Goal: Task Accomplishment & Management: Use online tool/utility

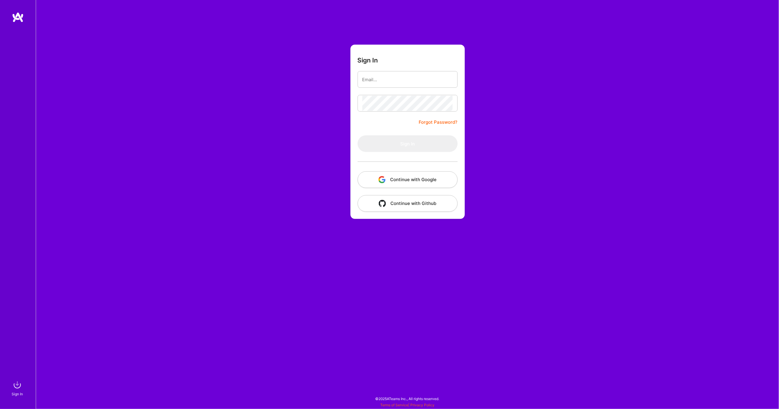
click at [418, 178] on button "Continue with Google" at bounding box center [407, 179] width 100 height 17
click at [409, 181] on button "Continue with Google" at bounding box center [407, 179] width 100 height 17
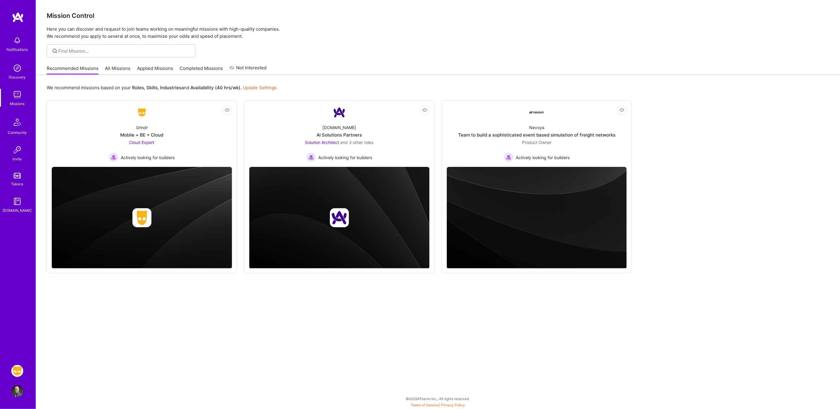
click at [14, 377] on link "Grindr: Data + FE + CyberSecurity + QA" at bounding box center [17, 371] width 15 height 12
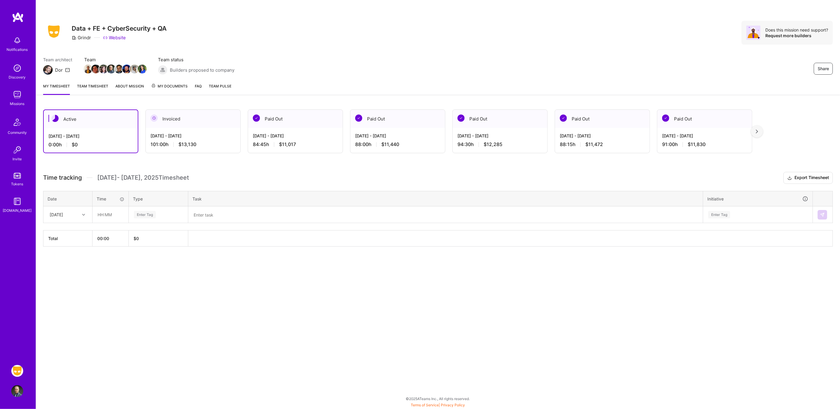
click at [71, 212] on div "[DATE]" at bounding box center [63, 215] width 33 height 10
click at [75, 231] on div "[DATE]" at bounding box center [68, 231] width 48 height 11
click at [117, 212] on input "text" at bounding box center [110, 215] width 35 height 16
type input "03:15"
type input "op"
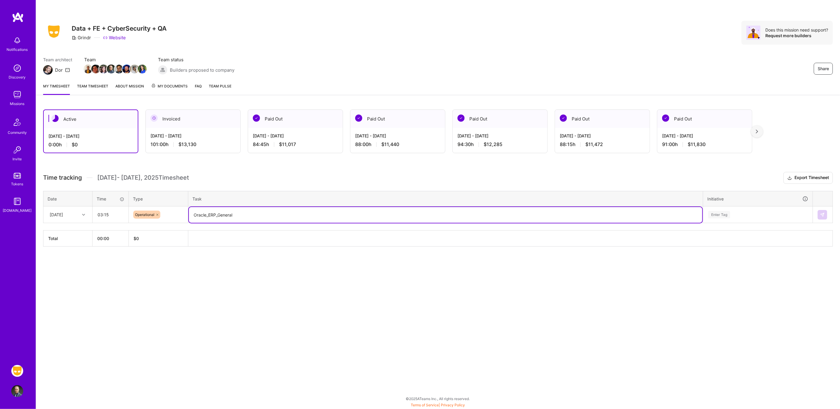
type textarea "Oracle_ERP_General"
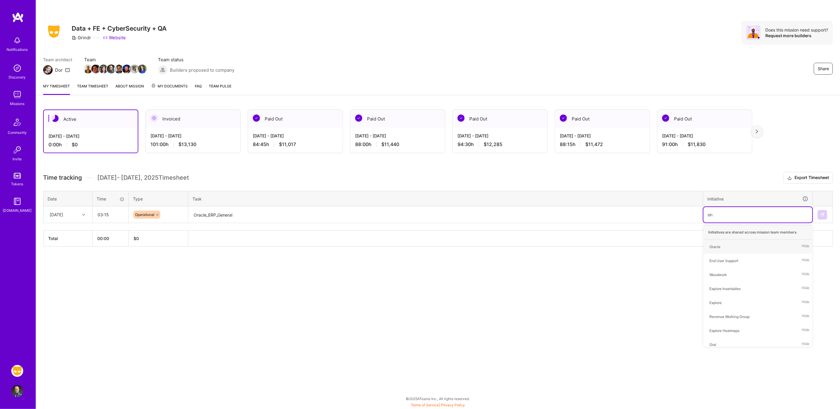
type input "orac"
type input "fina"
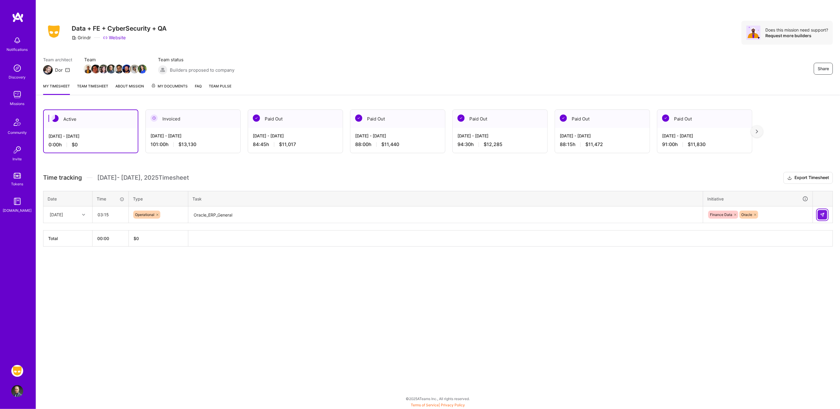
click at [778, 217] on button at bounding box center [823, 215] width 10 height 10
